Goal: Task Accomplishment & Management: Manage account settings

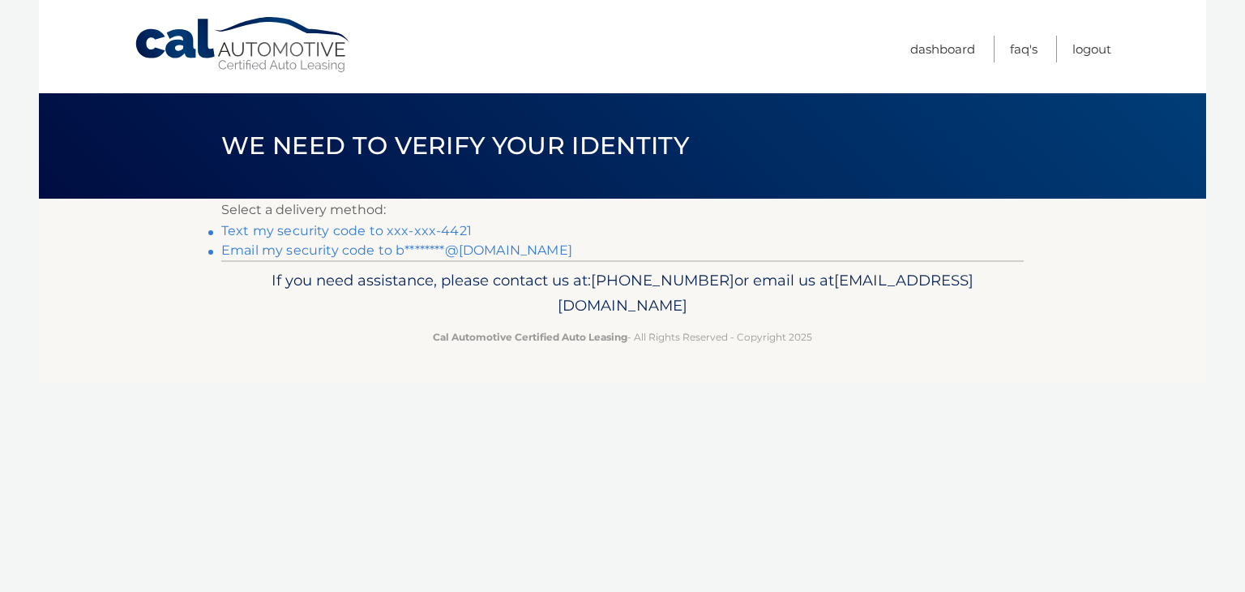
click at [428, 230] on link "Text my security code to xxx-xxx-4421" at bounding box center [346, 230] width 251 height 15
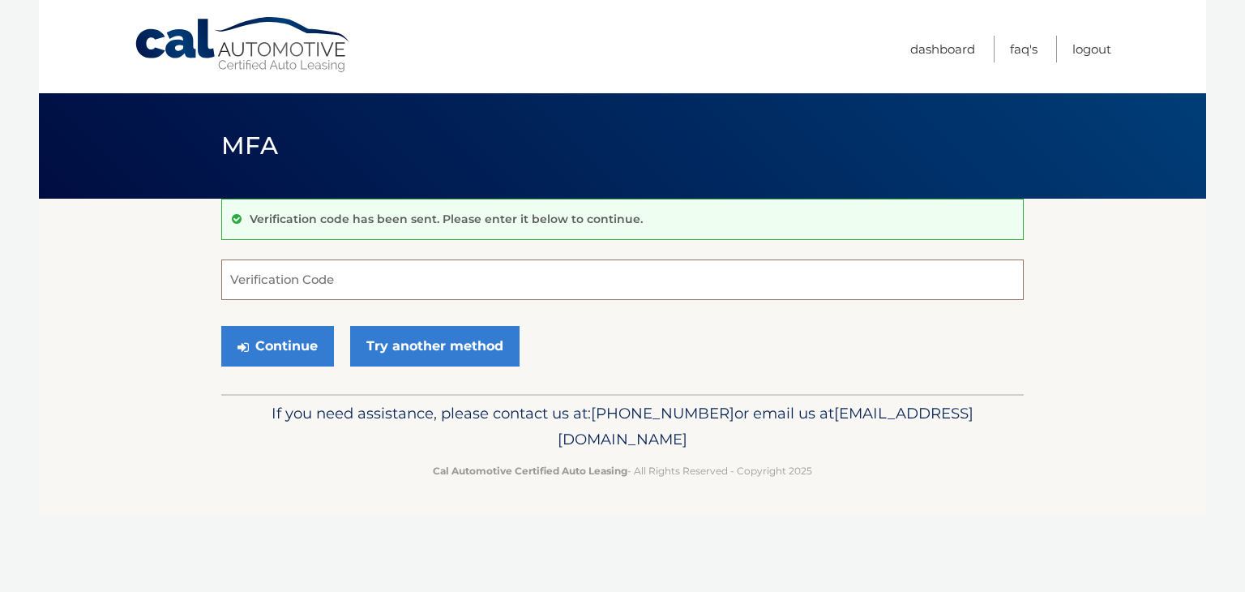
click at [376, 275] on input "Verification Code" at bounding box center [622, 279] width 803 height 41
type input "172555"
click at [272, 345] on button "Continue" at bounding box center [277, 346] width 113 height 41
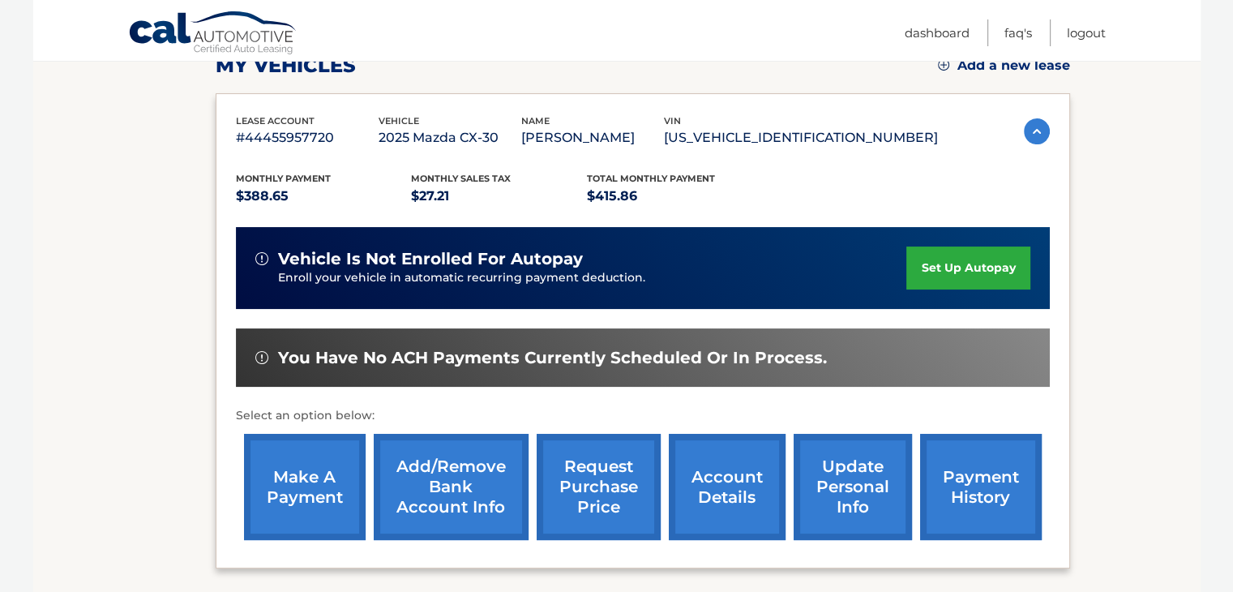
scroll to position [243, 0]
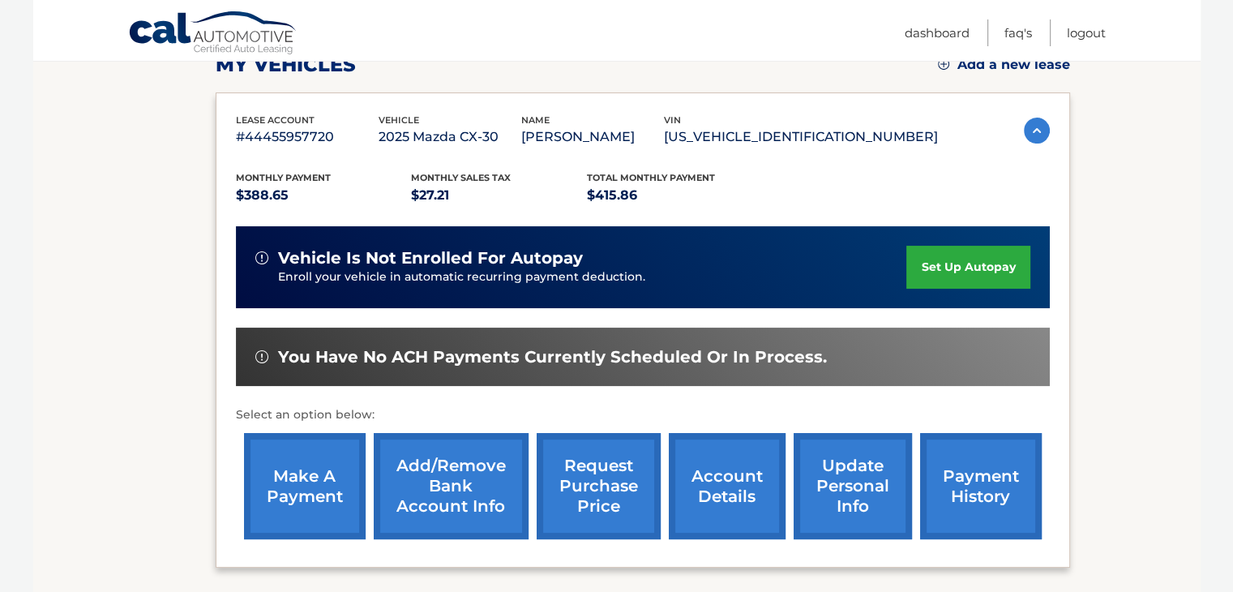
click at [940, 270] on link "set up autopay" at bounding box center [967, 267] width 123 height 43
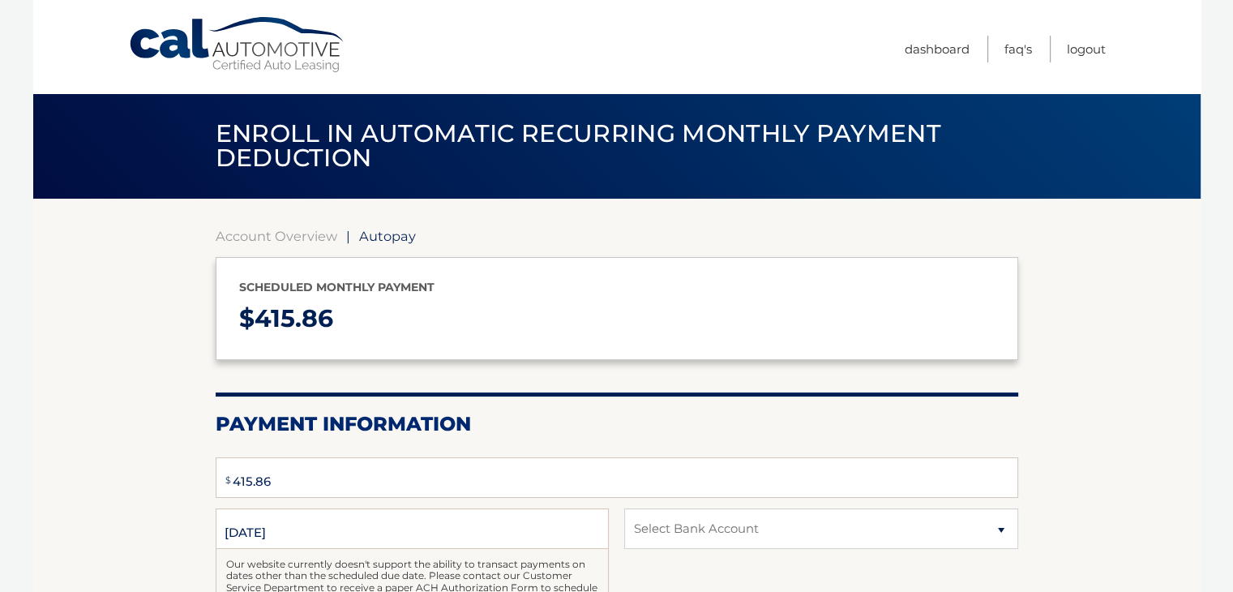
select select "YzJlNjA0NjktYWZlZC00OGE0LWI0NTEtYWNmNTUzMjE2YWU1"
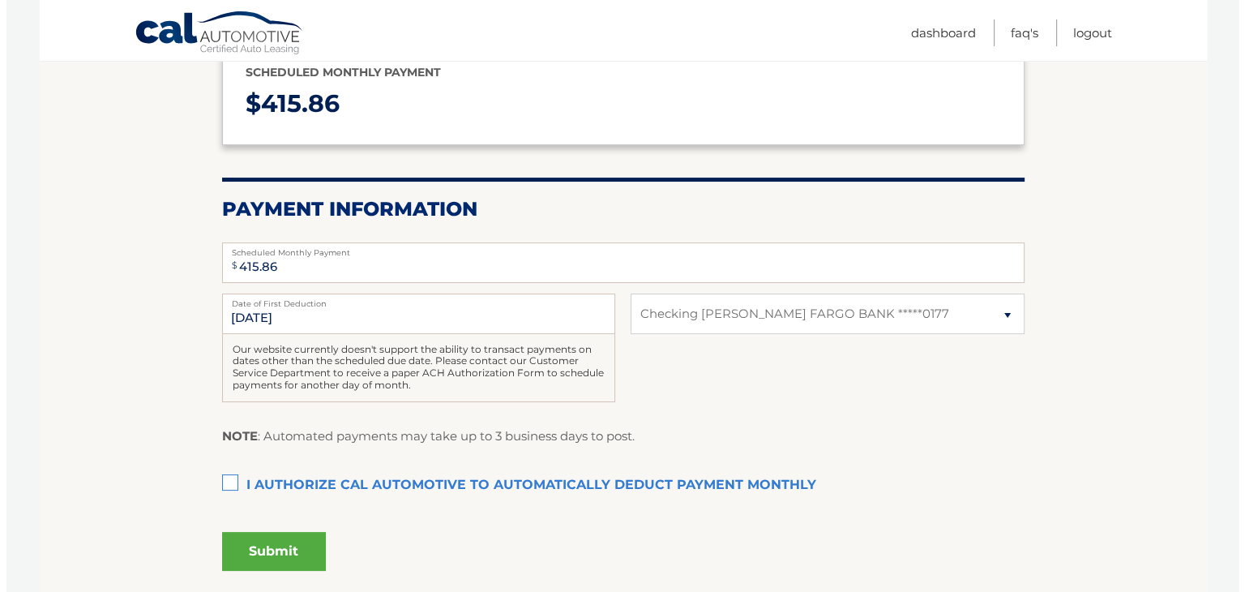
scroll to position [243, 0]
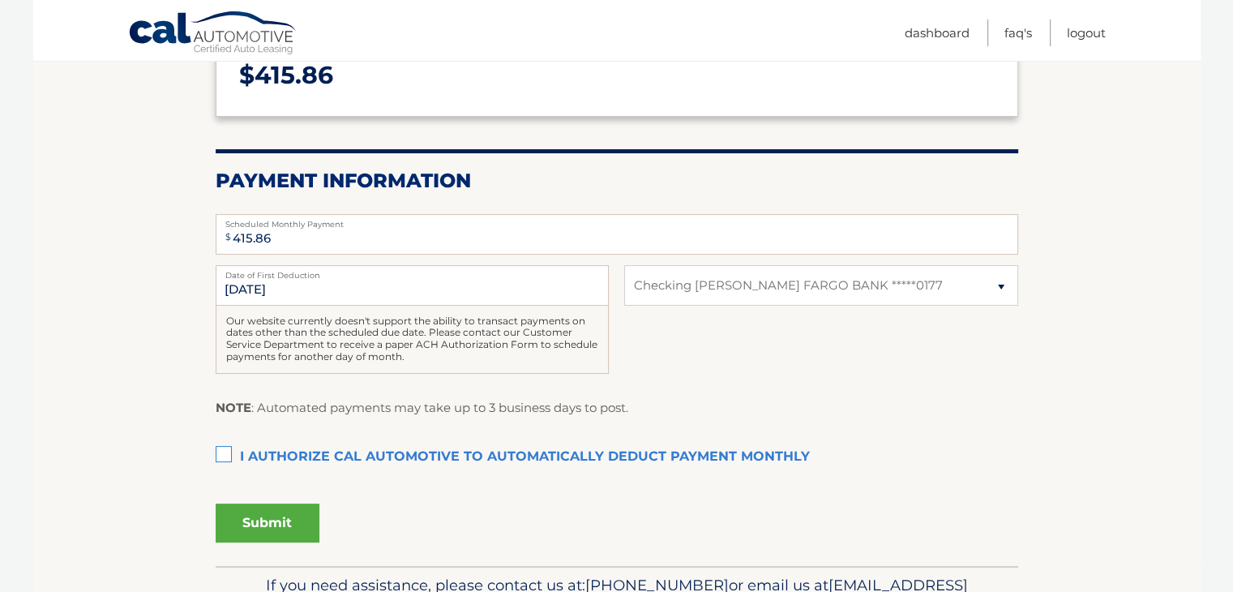
click at [226, 455] on label "I authorize cal automotive to automatically deduct payment monthly This checkbo…" at bounding box center [617, 457] width 803 height 32
click at [0, 0] on input "I authorize cal automotive to automatically deduct payment monthly This checkbo…" at bounding box center [0, 0] width 0 height 0
click at [286, 515] on button "Submit" at bounding box center [268, 522] width 104 height 39
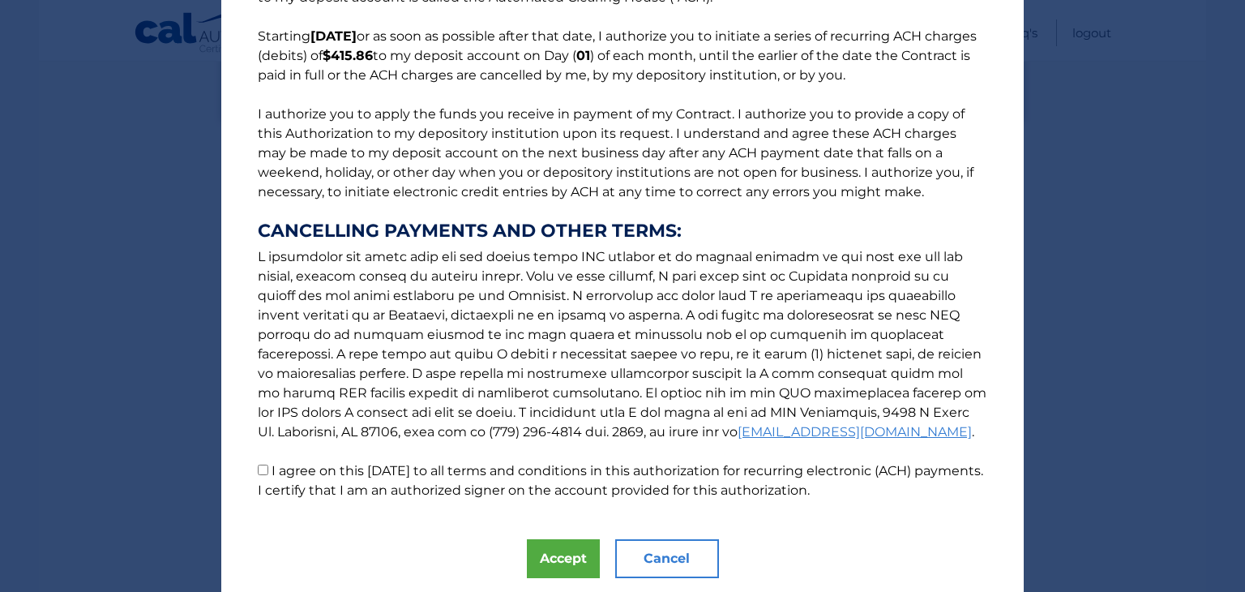
scroll to position [162, 0]
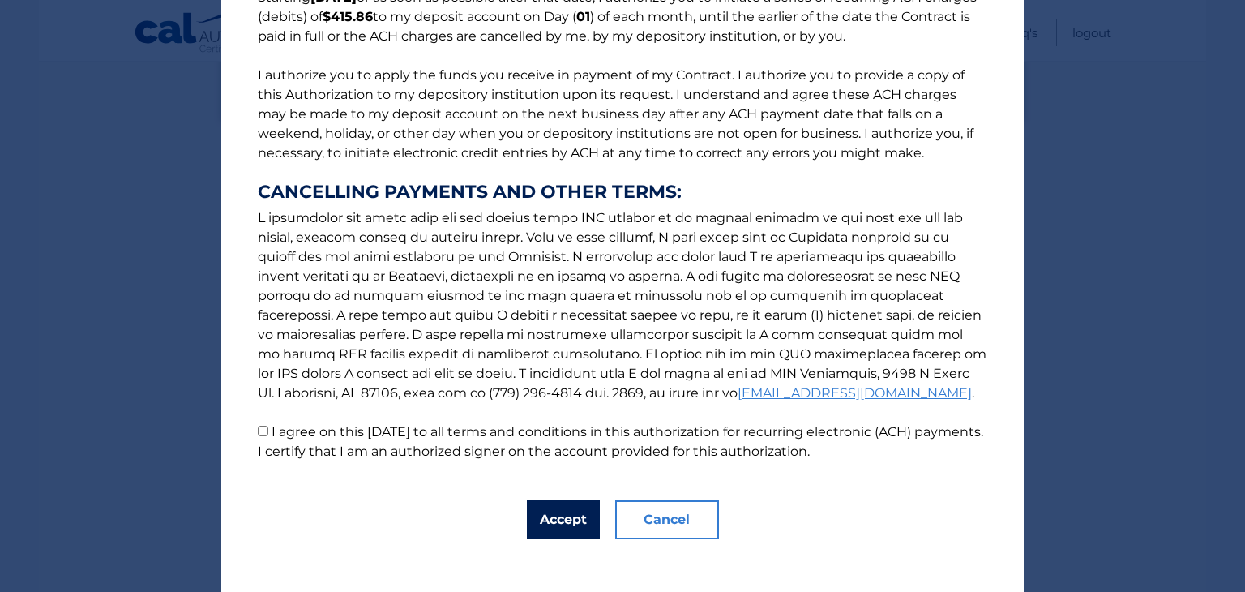
click at [543, 514] on button "Accept" at bounding box center [563, 519] width 73 height 39
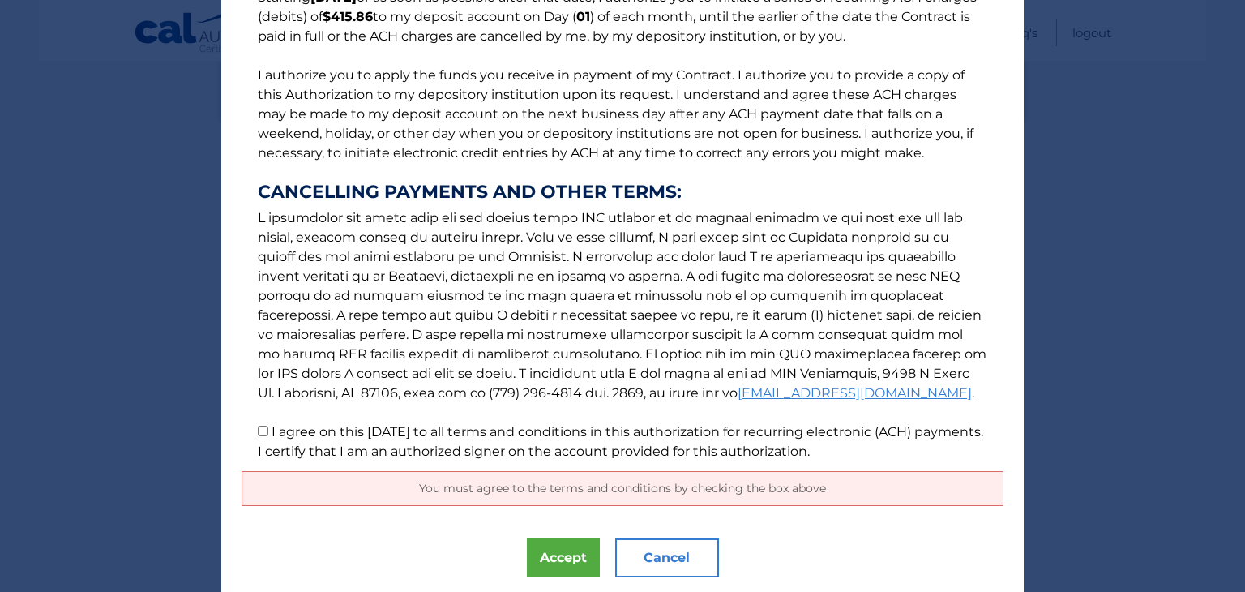
click at [258, 431] on input "I agree on this 09/29/2025 to all terms and conditions in this authorization fo…" at bounding box center [263, 431] width 11 height 11
click at [258, 430] on input "I agree on this 09/29/2025 to all terms and conditions in this authorization fo…" at bounding box center [263, 431] width 11 height 11
checkbox input "true"
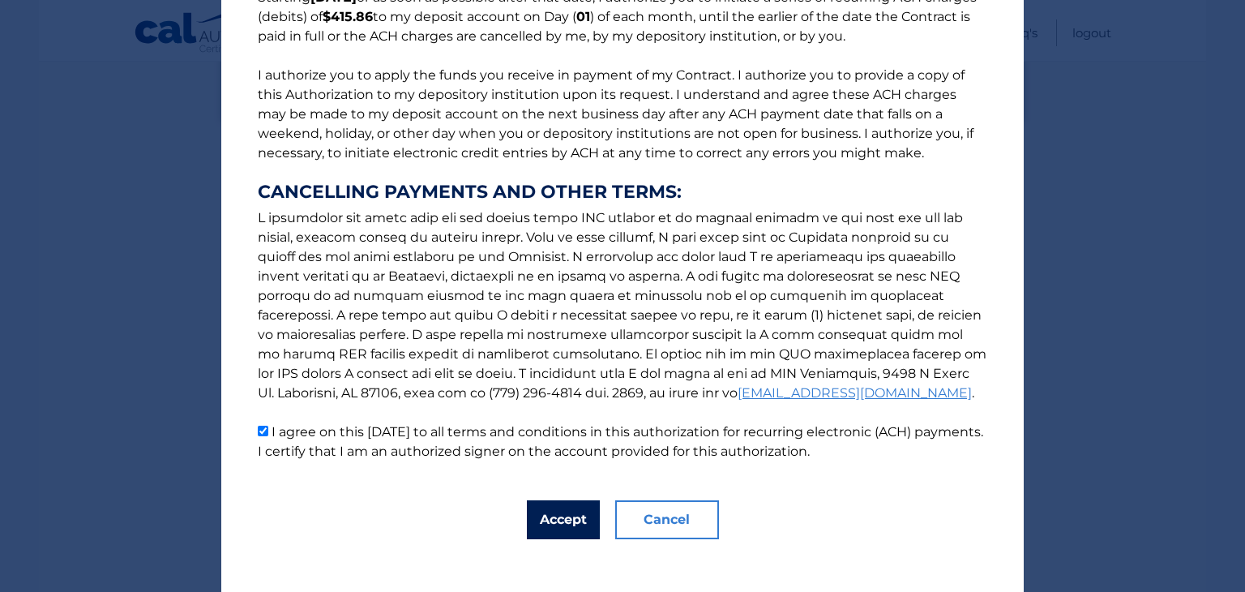
click at [536, 516] on button "Accept" at bounding box center [563, 519] width 73 height 39
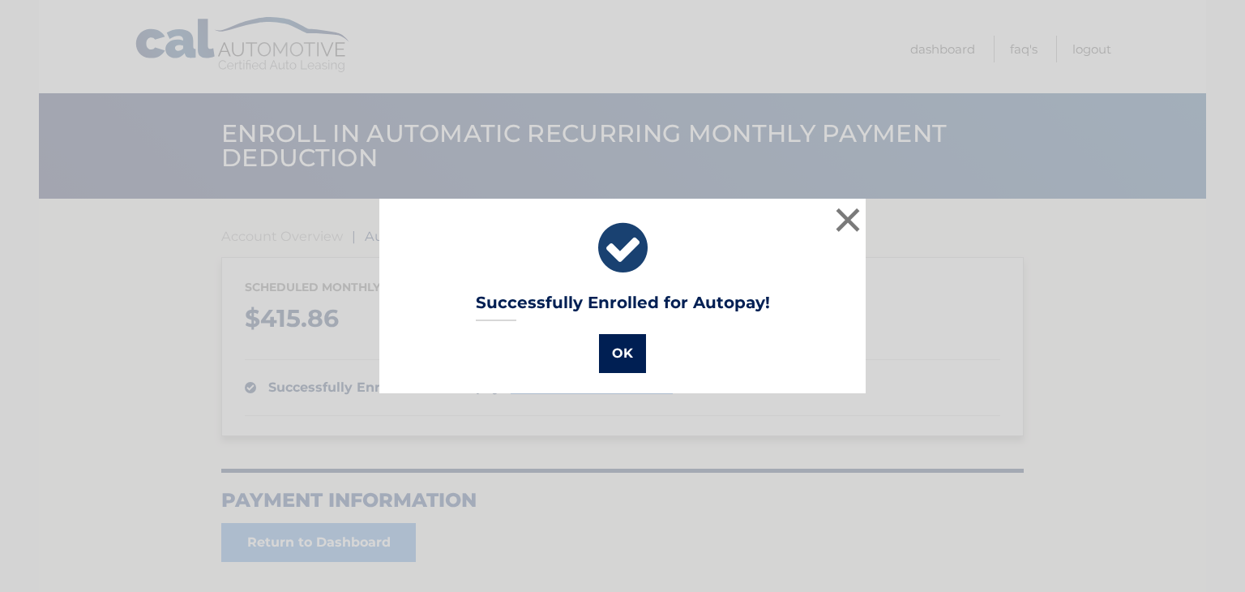
click at [605, 347] on button "OK" at bounding box center [622, 353] width 47 height 39
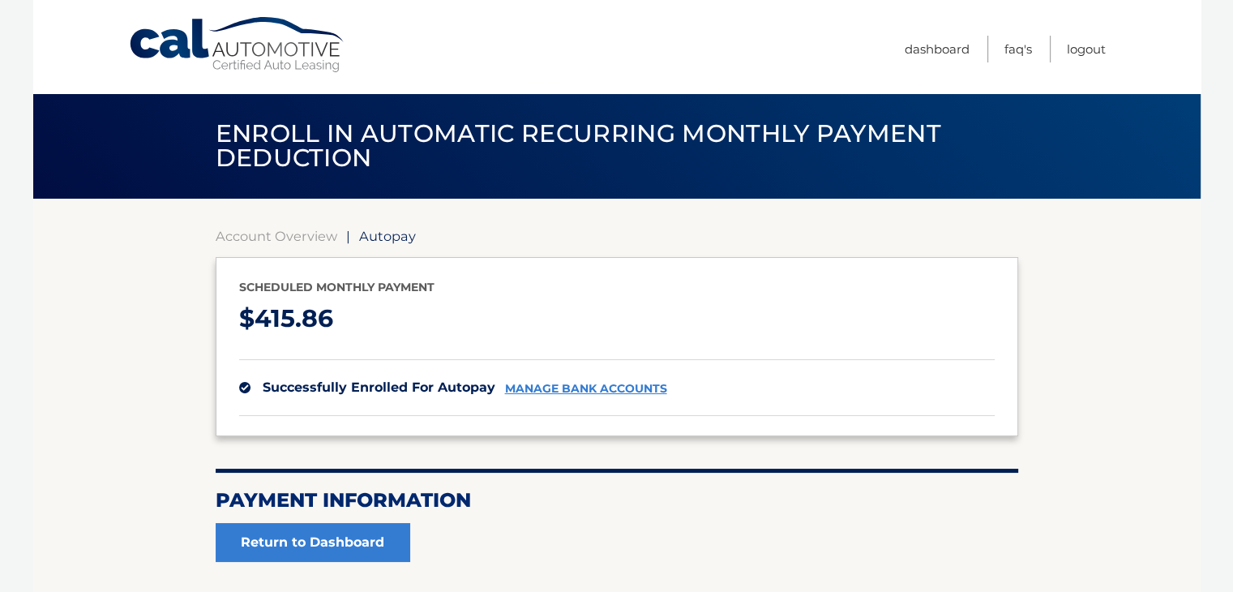
scroll to position [81, 0]
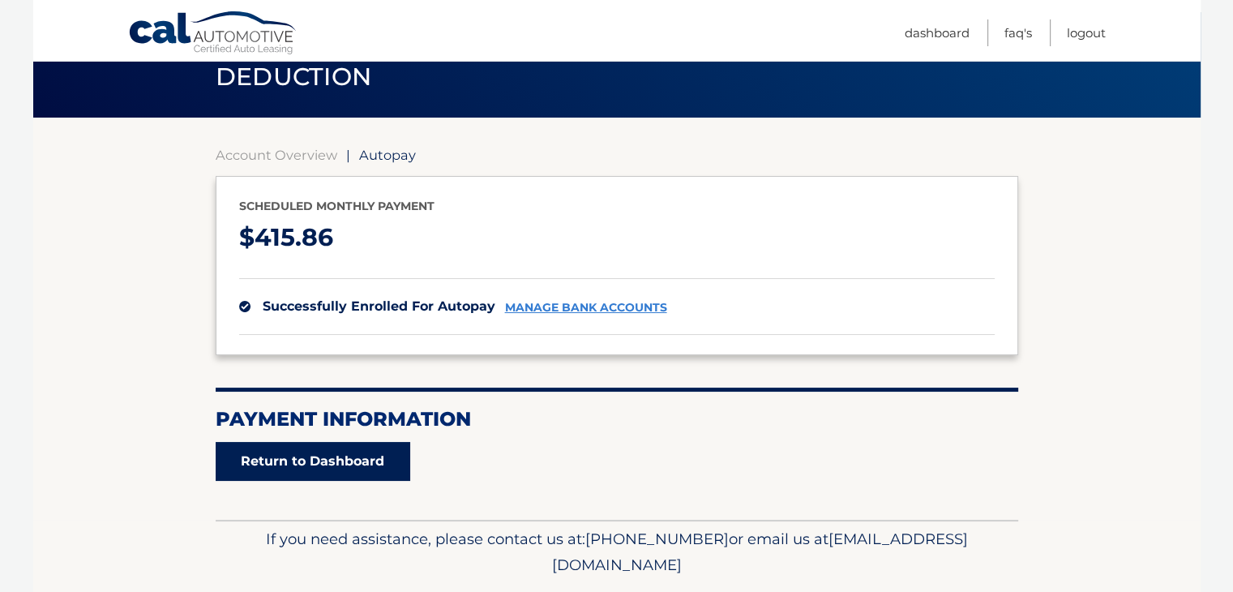
click at [349, 458] on link "Return to Dashboard" at bounding box center [313, 461] width 195 height 39
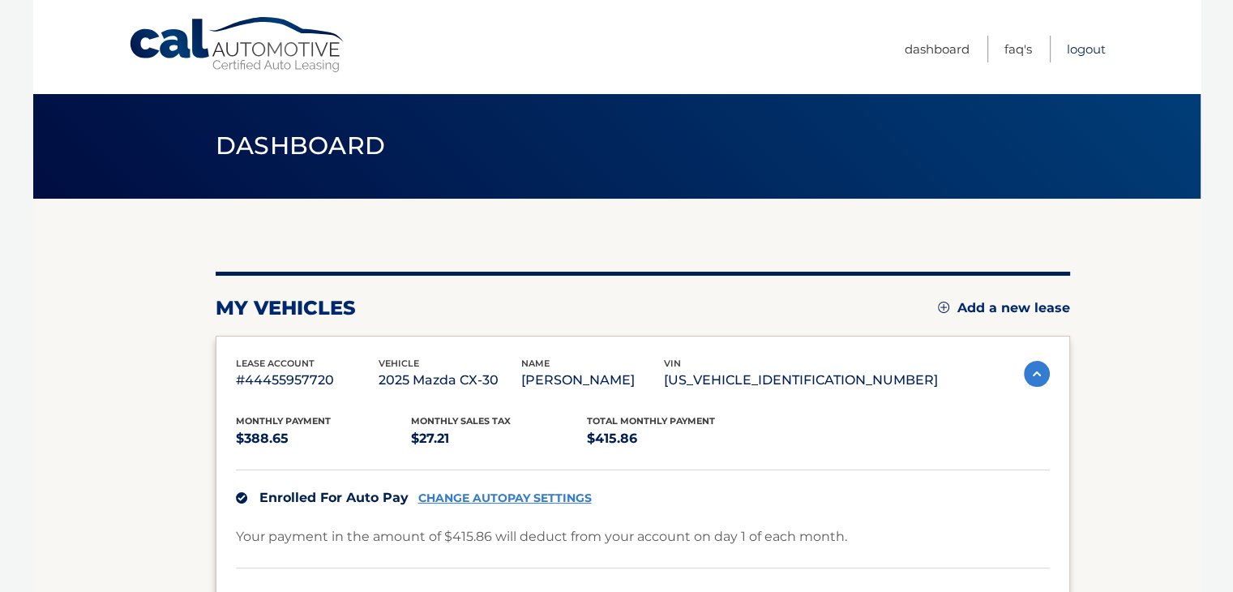
click at [1083, 45] on link "Logout" at bounding box center [1086, 49] width 39 height 27
